Goal: Task Accomplishment & Management: Manage account settings

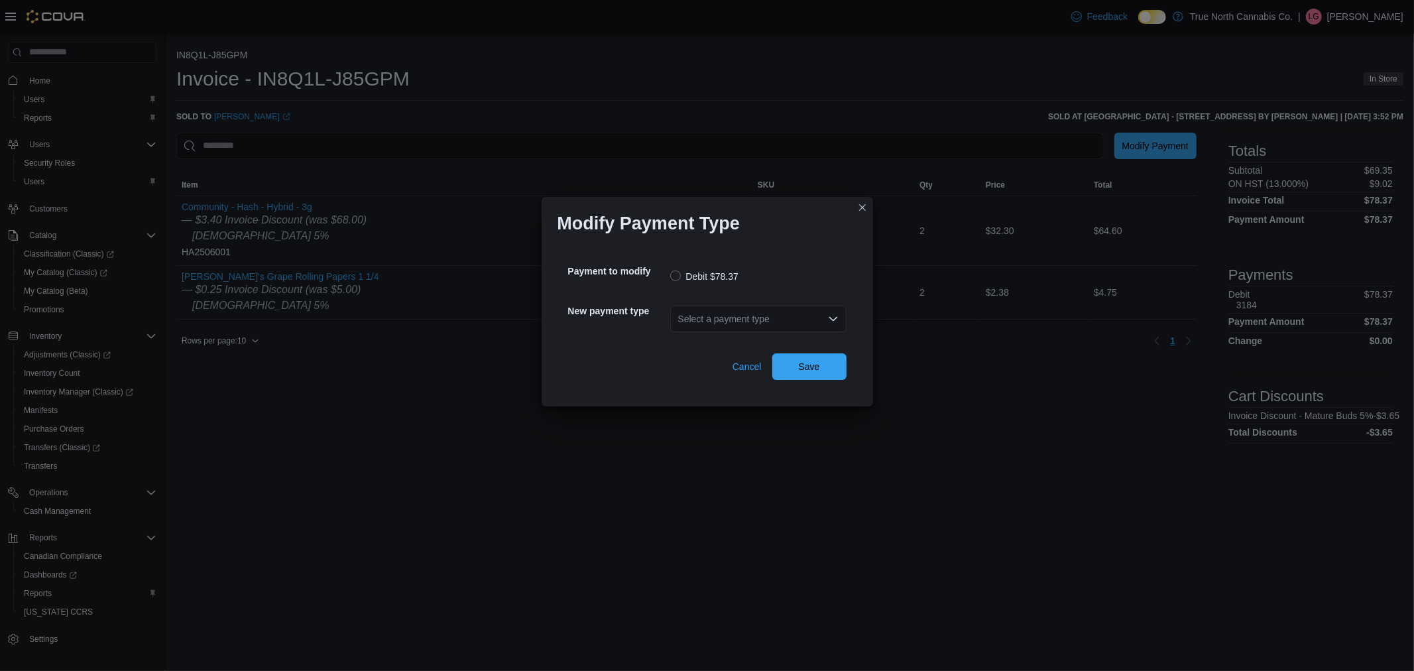
click at [757, 315] on div "Select a payment type" at bounding box center [758, 319] width 176 height 27
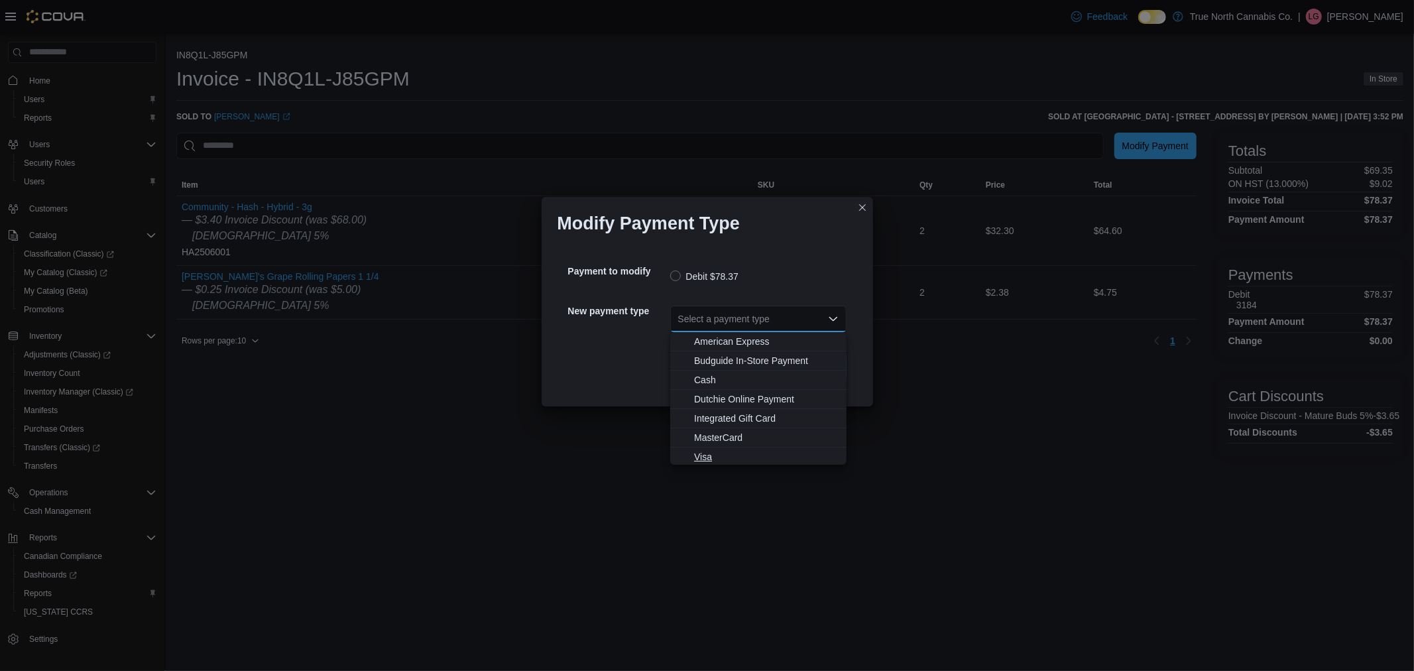
click at [750, 448] on button "Visa" at bounding box center [758, 456] width 176 height 19
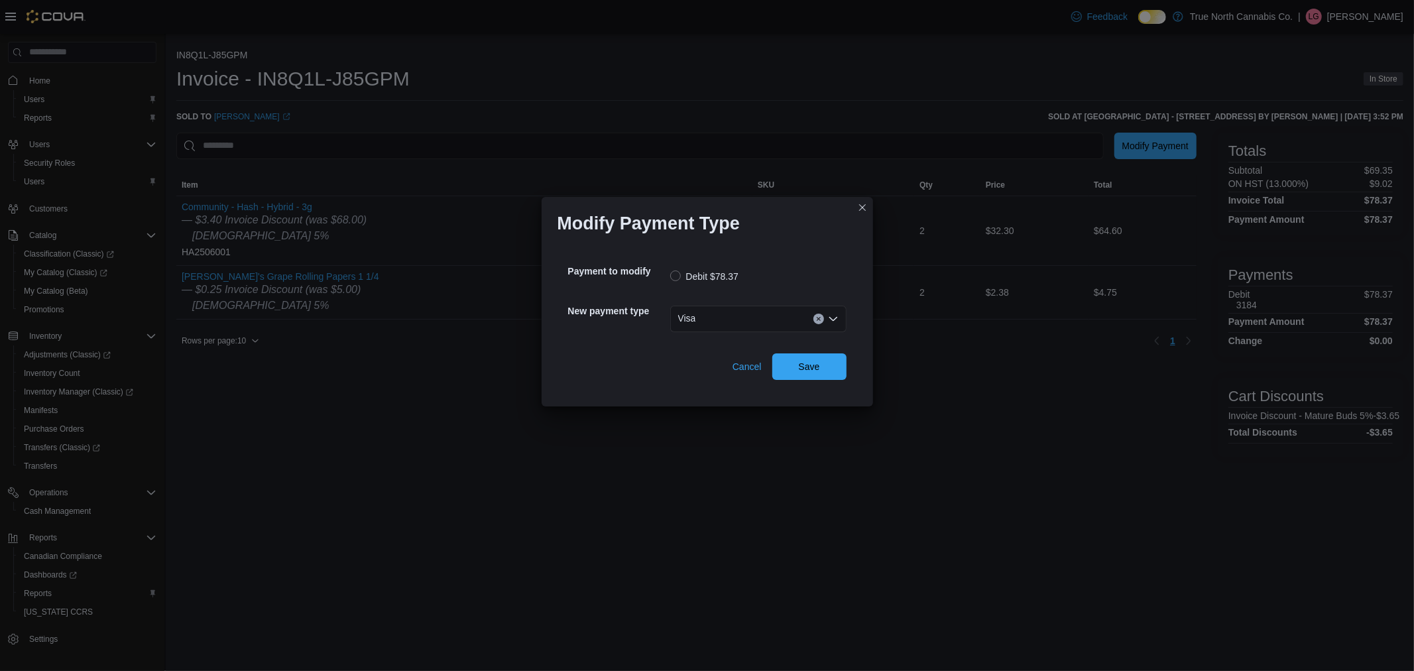
click at [795, 381] on div "Payment to modify Debit $78.37 New payment type Visa Combo box. Selected. Visa.…" at bounding box center [707, 318] width 300 height 146
click at [796, 369] on span "Save" at bounding box center [809, 366] width 58 height 27
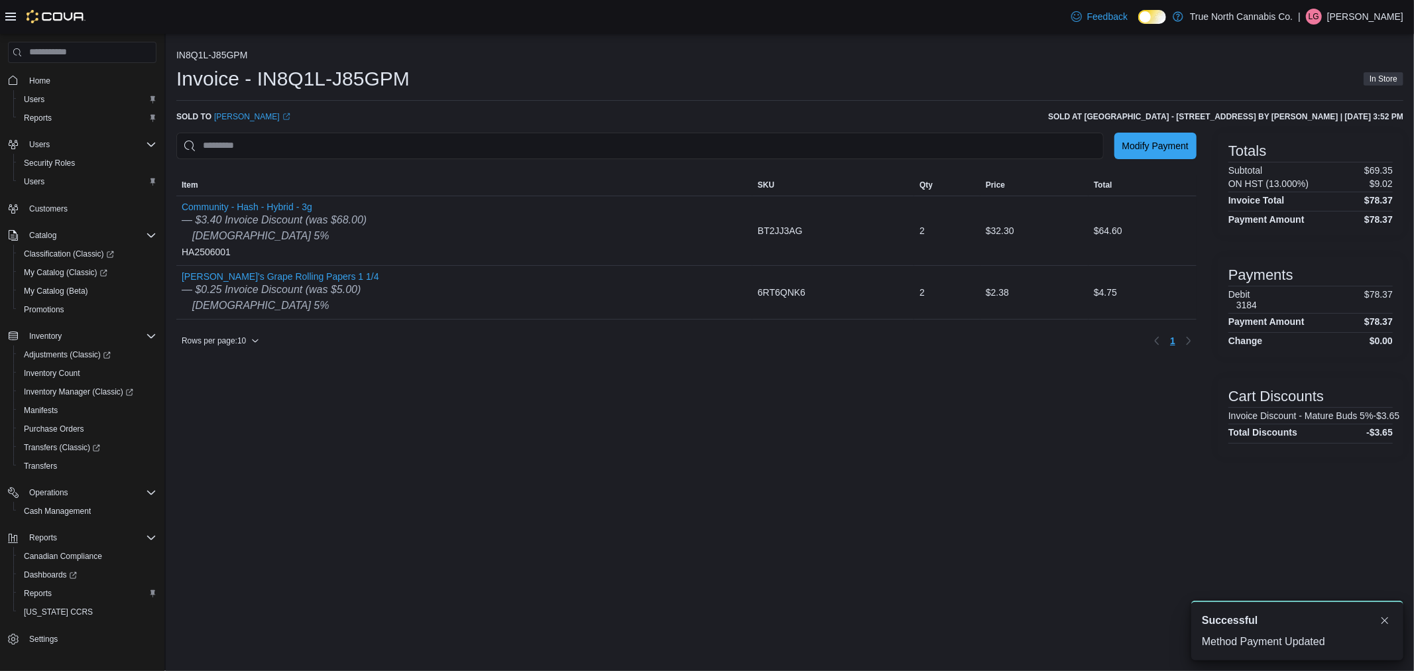
click at [767, 475] on div "IN8Q1L-J85GPM Invoice - IN8Q1L-J85GPM In Store Sold to [PERSON_NAME] (opens in …" at bounding box center [790, 352] width 1248 height 637
